Goal: Communication & Community: Answer question/provide support

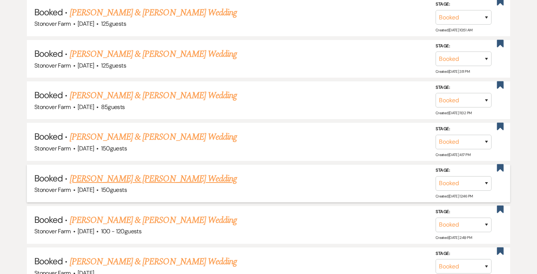
scroll to position [397, 0]
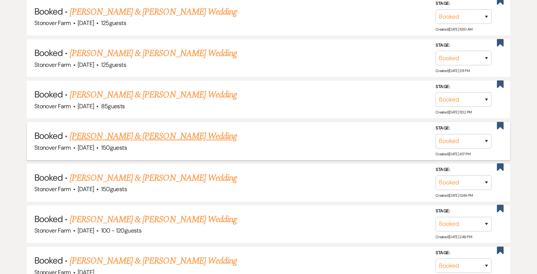
click at [175, 137] on link "[PERSON_NAME] & [PERSON_NAME] Wedding" at bounding box center [153, 135] width 167 height 13
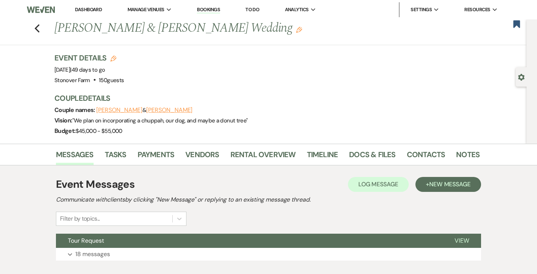
scroll to position [46, 0]
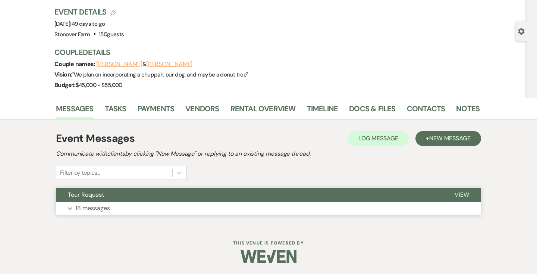
click at [89, 210] on p "18 messages" at bounding box center [92, 208] width 35 height 10
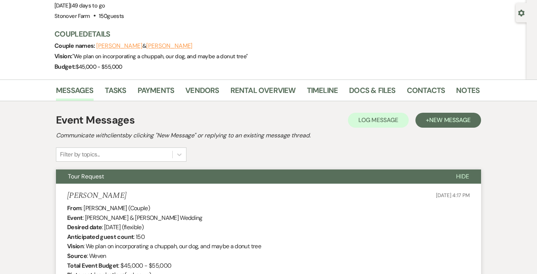
scroll to position [0, 0]
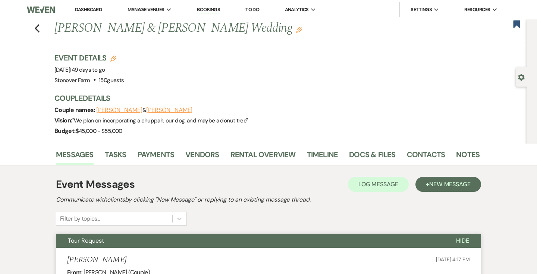
click at [87, 8] on link "Dashboard" at bounding box center [88, 9] width 27 height 6
